Goal: Transaction & Acquisition: Purchase product/service

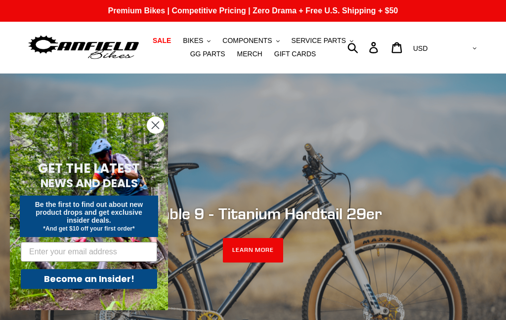
click at [203, 42] on span "BIKES" at bounding box center [193, 41] width 20 height 8
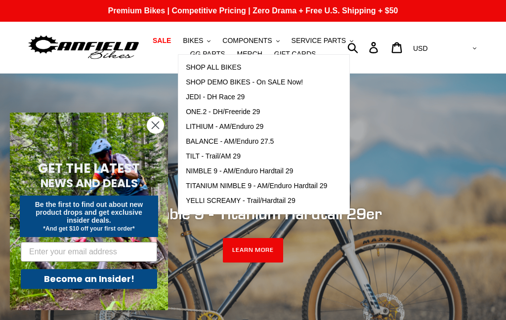
click at [194, 97] on span "JEDI - DH Race 29" at bounding box center [215, 97] width 59 height 8
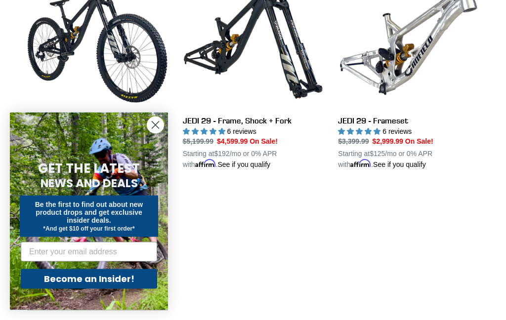
scroll to position [327, 0]
click at [156, 133] on circle "Close dialog" at bounding box center [155, 125] width 16 height 16
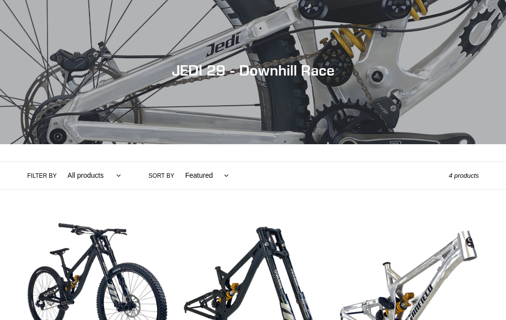
scroll to position [0, 0]
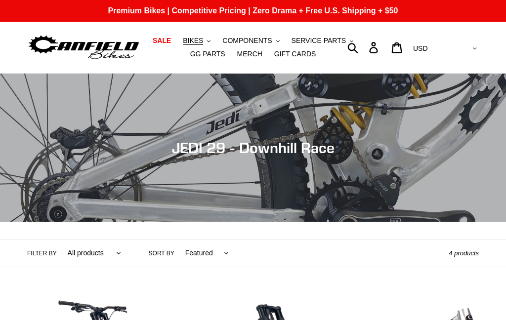
click at [206, 39] on button "BIKES .cls-1{fill:#231f20}" at bounding box center [197, 40] width 38 height 13
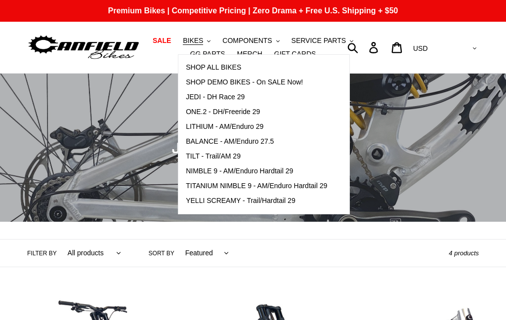
click at [205, 110] on span "ONE.2 - DH/Freeride 29" at bounding box center [223, 112] width 74 height 8
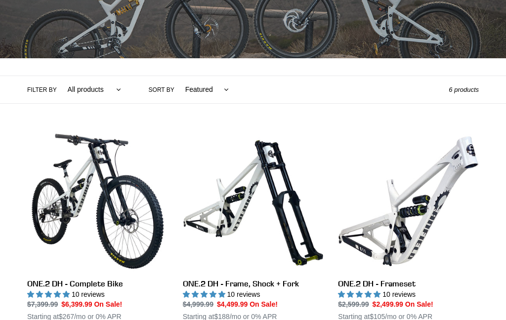
scroll to position [164, 0]
click at [82, 203] on link "ONE.2 DH - Complete Bike" at bounding box center [97, 232] width 141 height 202
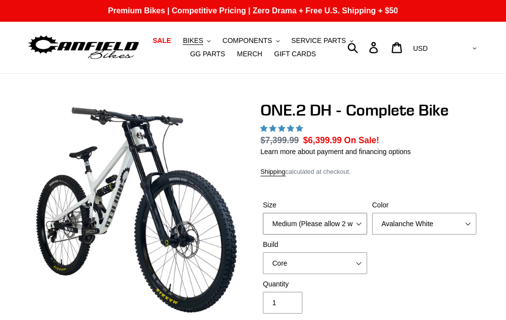
click at [354, 213] on select "Medium (Please allow 2 weeks for delivery) Large (Sold Out)" at bounding box center [315, 224] width 104 height 22
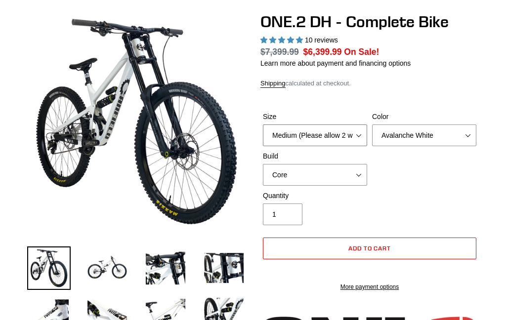
select select "highest-rating"
click at [454, 134] on select "Avalanche White Bentonite Grey" at bounding box center [424, 136] width 104 height 22
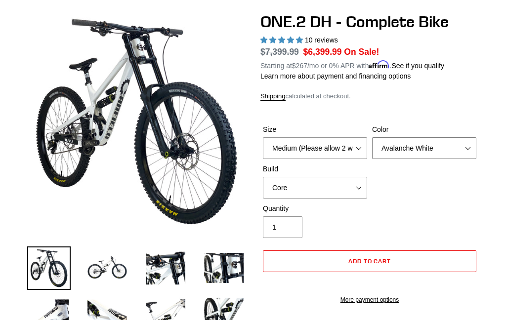
select select "Bentonite Grey"
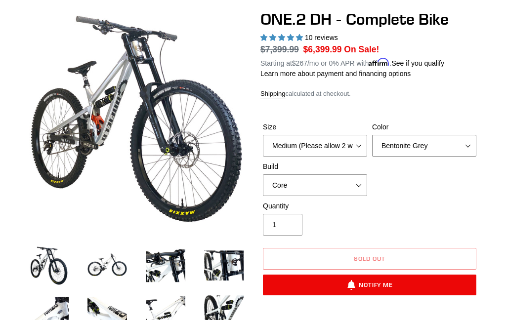
scroll to position [90, 0]
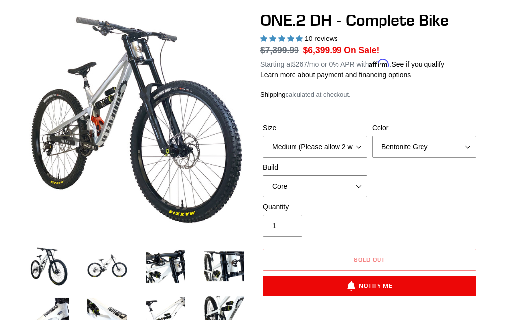
click at [344, 180] on select "Core Pro" at bounding box center [315, 186] width 104 height 22
click at [93, 270] on img at bounding box center [106, 266] width 43 height 43
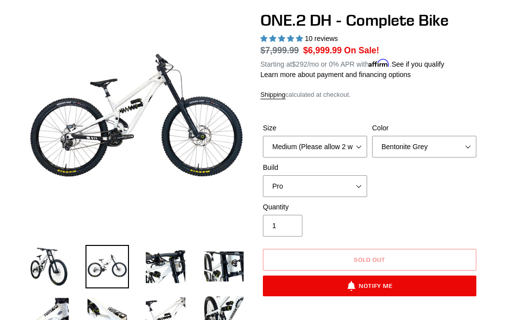
click at [158, 272] on img at bounding box center [165, 266] width 43 height 43
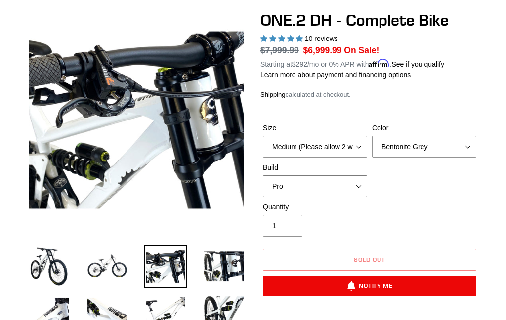
click at [327, 186] on select "Core Pro" at bounding box center [315, 186] width 104 height 22
click at [333, 180] on select "Core Pro" at bounding box center [315, 186] width 104 height 22
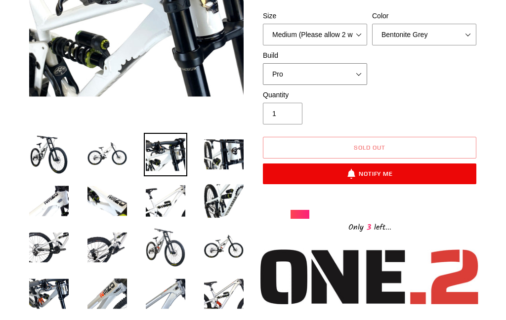
scroll to position [199, 0]
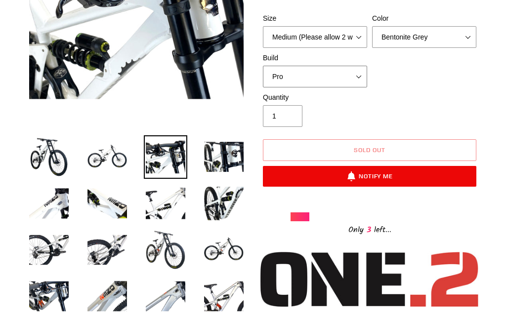
click at [273, 77] on select "Core Pro" at bounding box center [315, 77] width 104 height 22
select select "Core"
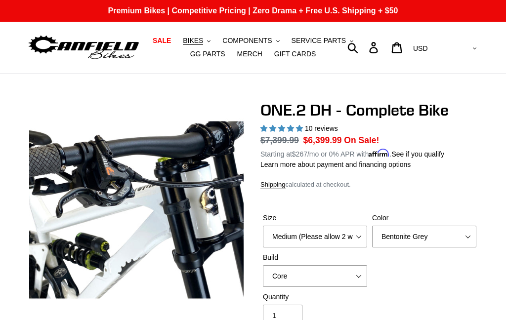
click at [203, 41] on span "BIKES" at bounding box center [193, 41] width 20 height 8
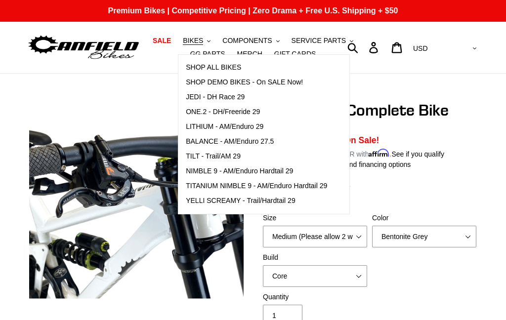
click at [189, 97] on span "JEDI - DH Race 29" at bounding box center [215, 97] width 59 height 8
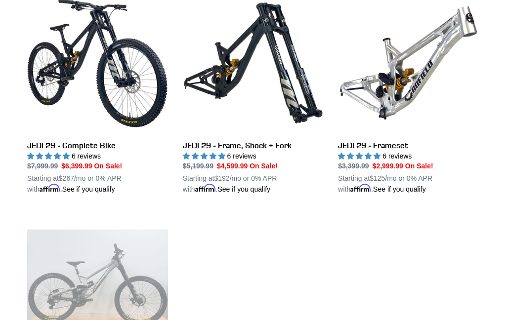
scroll to position [302, 0]
click at [425, 125] on link "JEDI 29 - Frameset" at bounding box center [408, 94] width 141 height 202
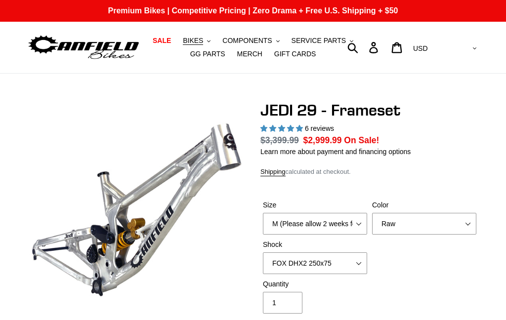
select select "highest-rating"
click at [424, 218] on select "Orange Raw Stealth Black" at bounding box center [424, 224] width 104 height 22
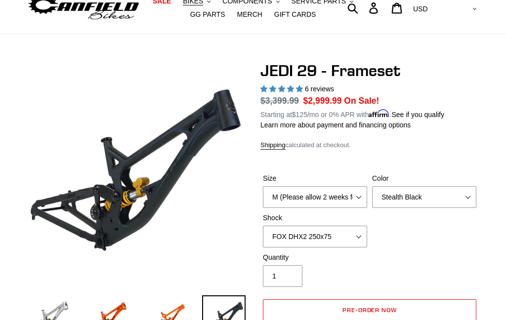
click at [430, 182] on label "Color" at bounding box center [424, 178] width 104 height 10
click at [430, 186] on select "Orange Raw Stealth Black" at bounding box center [424, 197] width 104 height 22
select select "Orange"
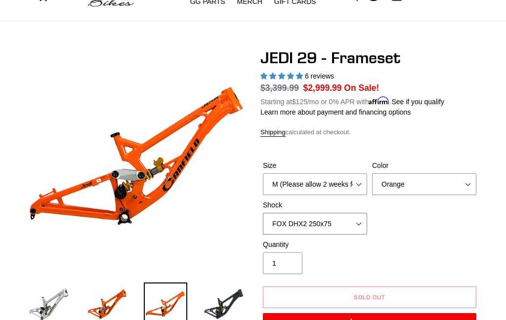
click at [344, 216] on select "No Shock FOX DHX2 250x75 RockShox Vivid Ultimate DH 250x75 EXT e-Storia LOX V3" at bounding box center [315, 224] width 104 height 22
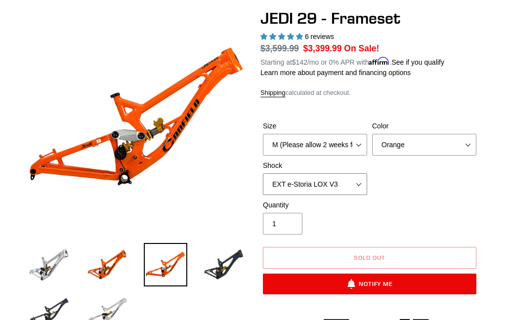
click at [350, 186] on select "No Shock FOX DHX2 250x75 RockShox Vivid Ultimate DH 250x75 EXT e-Storia LOX V3" at bounding box center [315, 184] width 104 height 22
click at [356, 180] on select "No Shock FOX DHX2 250x75 RockShox Vivid Ultimate DH 250x75 EXT e-Storia LOX V3" at bounding box center [315, 184] width 104 height 22
click at [352, 181] on select "No Shock FOX DHX2 250x75 RockShox Vivid Ultimate DH 250x75 EXT e-Storia LOX V3" at bounding box center [315, 184] width 104 height 22
click at [352, 189] on select "No Shock FOX DHX2 250x75 RockShox Vivid Ultimate DH 250x75 EXT e-Storia LOX V3" at bounding box center [315, 184] width 104 height 22
select select "RockShox Vivid Ultimate DH 250x75"
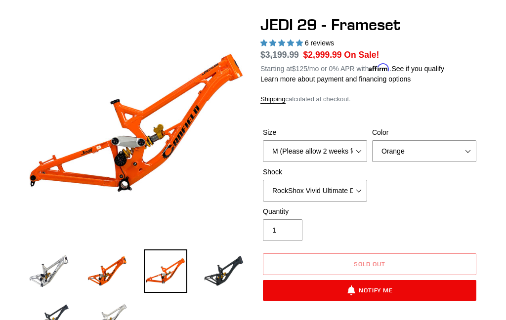
scroll to position [89, 0]
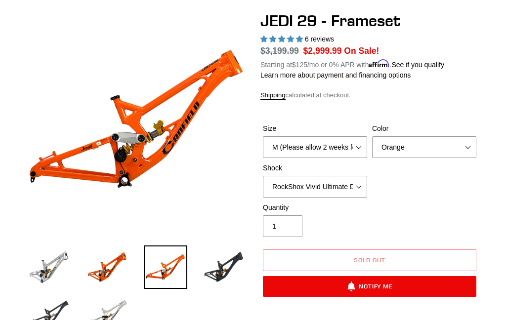
click at [111, 270] on img at bounding box center [106, 267] width 43 height 43
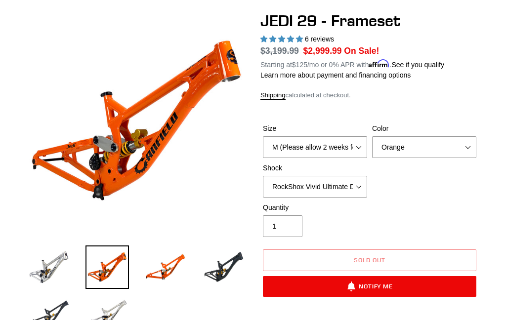
click at [46, 270] on img at bounding box center [48, 267] width 43 height 43
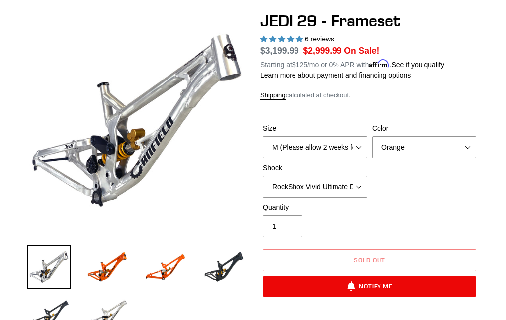
click at [49, 318] on img at bounding box center [48, 313] width 43 height 43
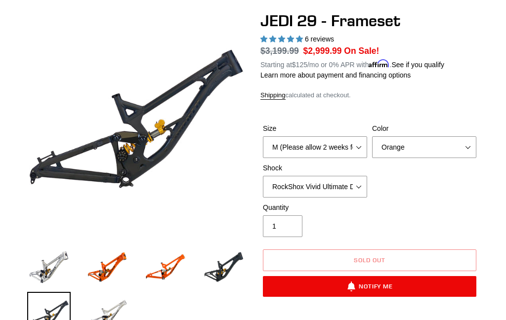
click at [105, 317] on img at bounding box center [106, 313] width 43 height 43
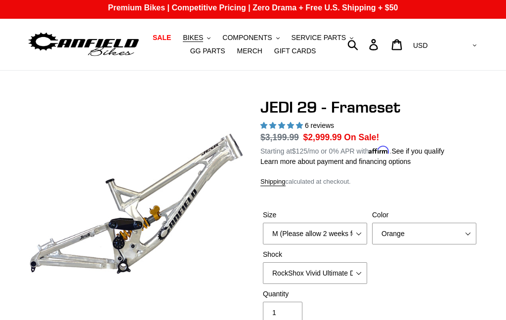
scroll to position [0, 0]
